Goal: Task Accomplishment & Management: Use online tool/utility

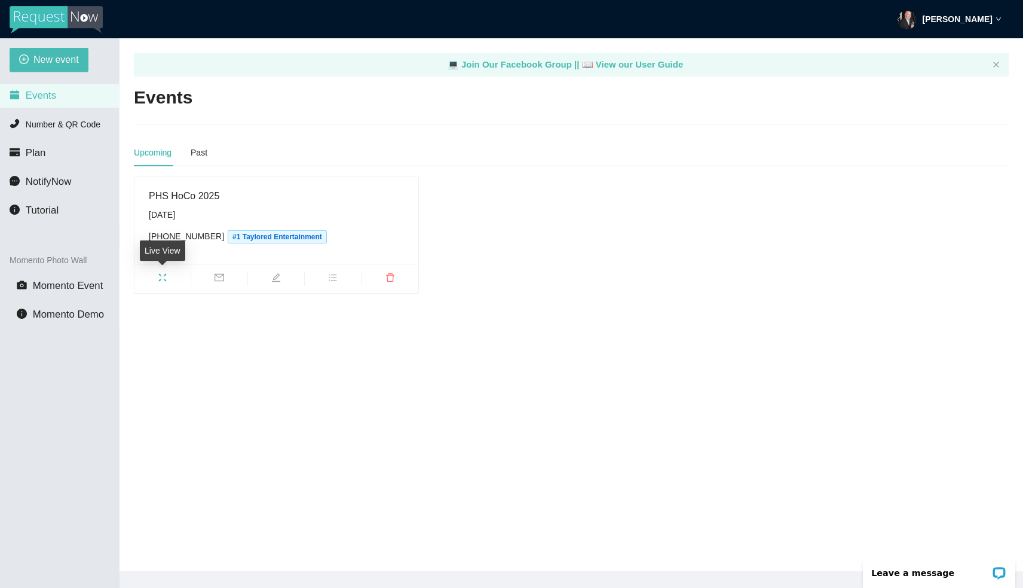
click at [163, 278] on icon "fullscreen" at bounding box center [163, 278] width 10 height 10
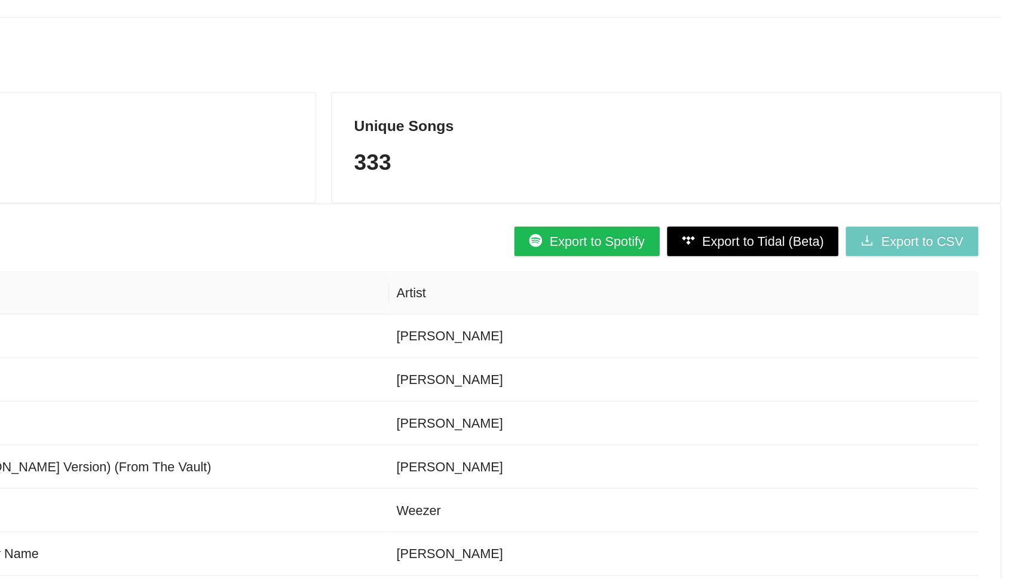
click at [931, 279] on span "Export to CSV" at bounding box center [957, 285] width 53 height 13
click at [717, 279] on span "Export to Spotify" at bounding box center [748, 285] width 62 height 13
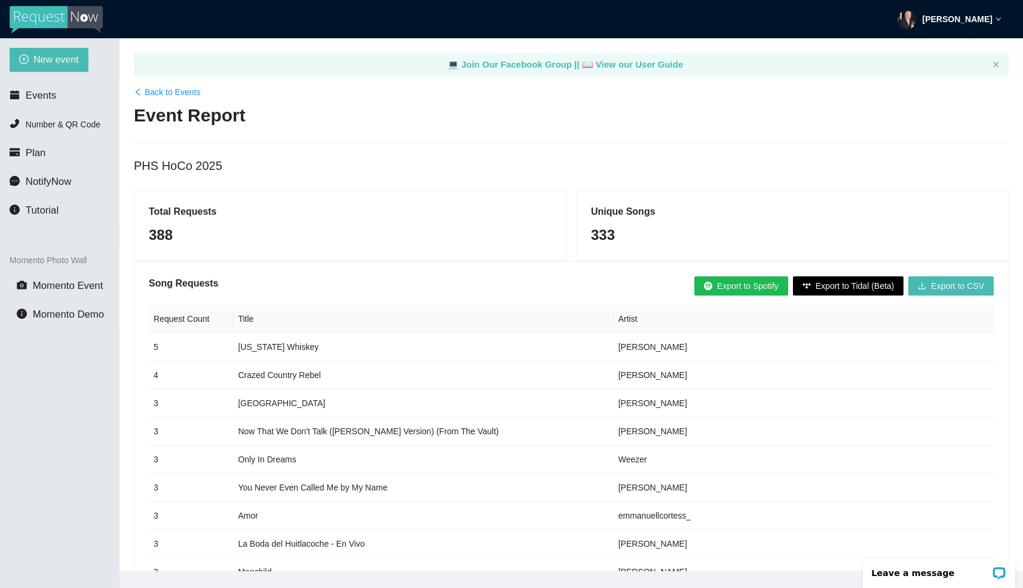
click at [743, 288] on span "Export to Spotify" at bounding box center [748, 285] width 62 height 13
click at [507, 23] on span "Internal Server Error" at bounding box center [519, 22] width 76 height 10
